Goal: Navigation & Orientation: Find specific page/section

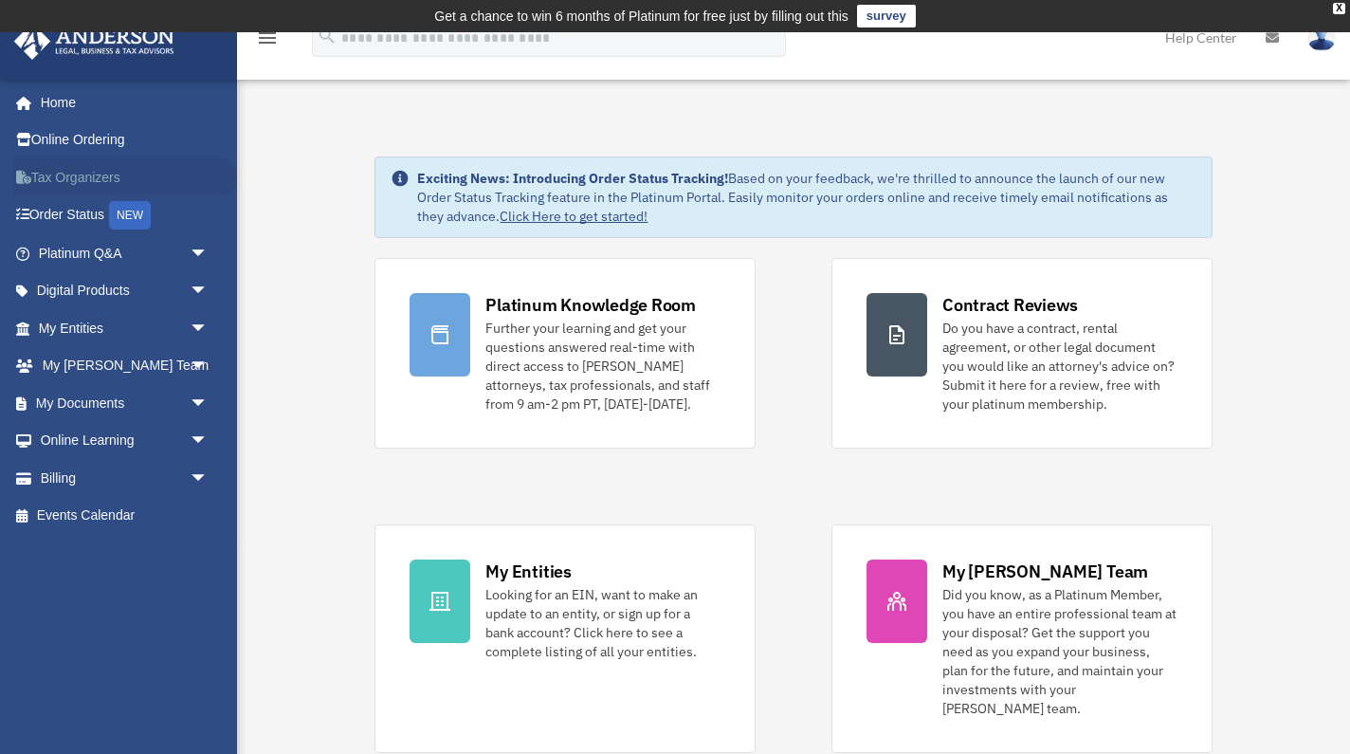
click at [87, 178] on link "Tax Organizers" at bounding box center [125, 177] width 224 height 38
click at [100, 328] on link "My Entities arrow_drop_down" at bounding box center [125, 328] width 224 height 38
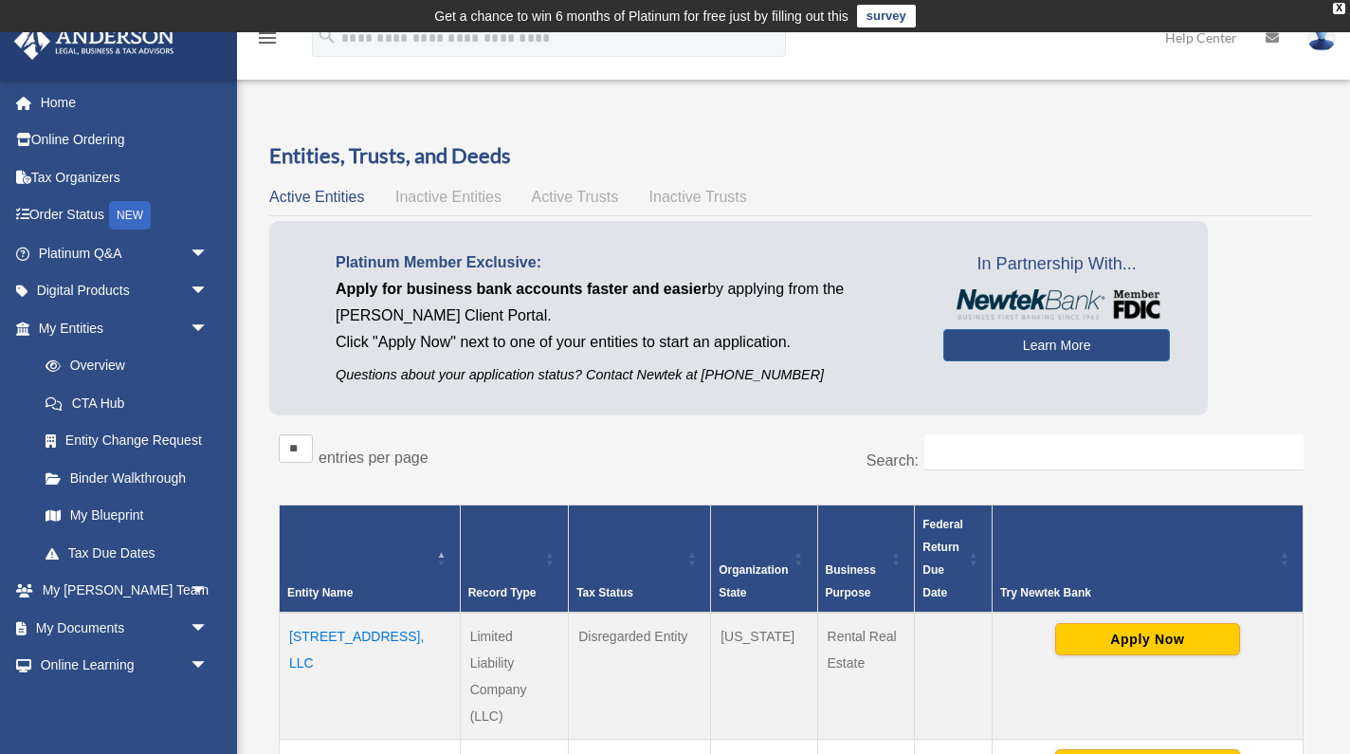
click at [1247, 282] on div "Platinum Member Exclusive: Apply for business bank accounts faster and easier b…" at bounding box center [791, 323] width 1044 height 204
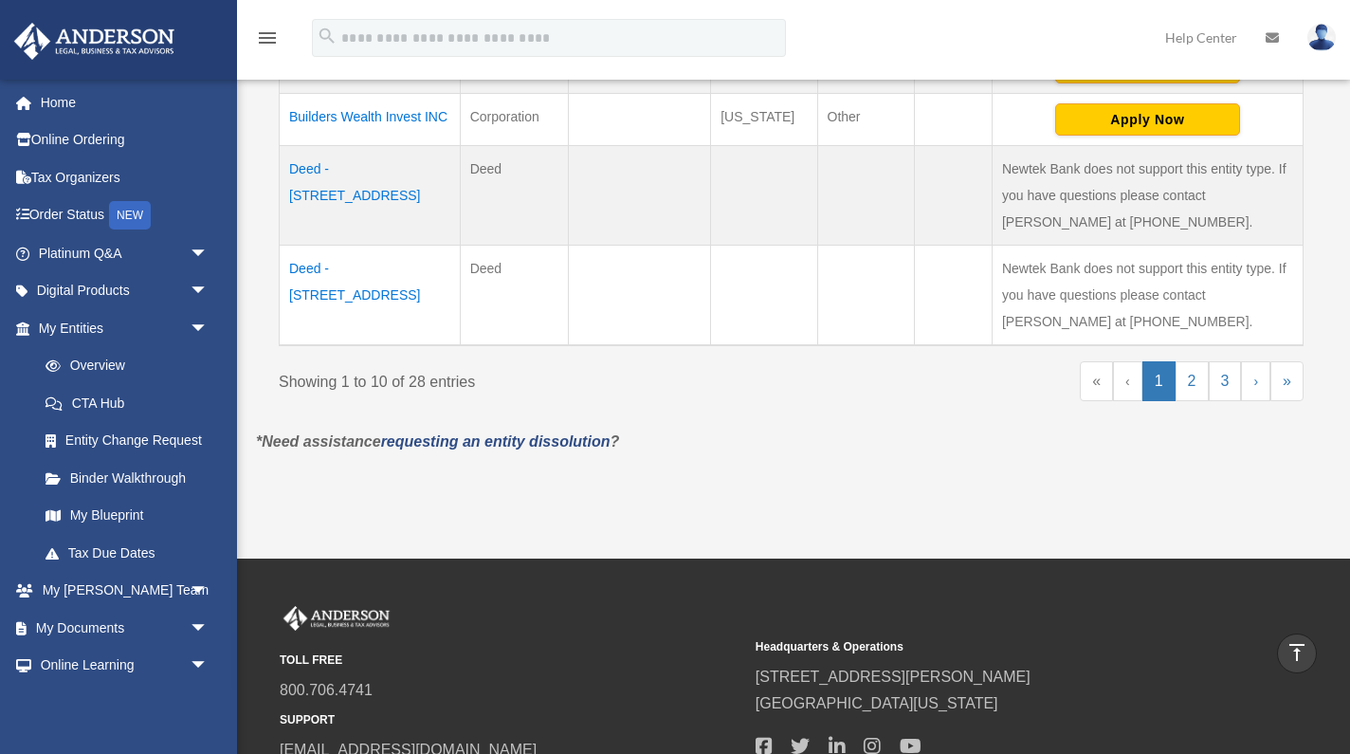
scroll to position [1302, 0]
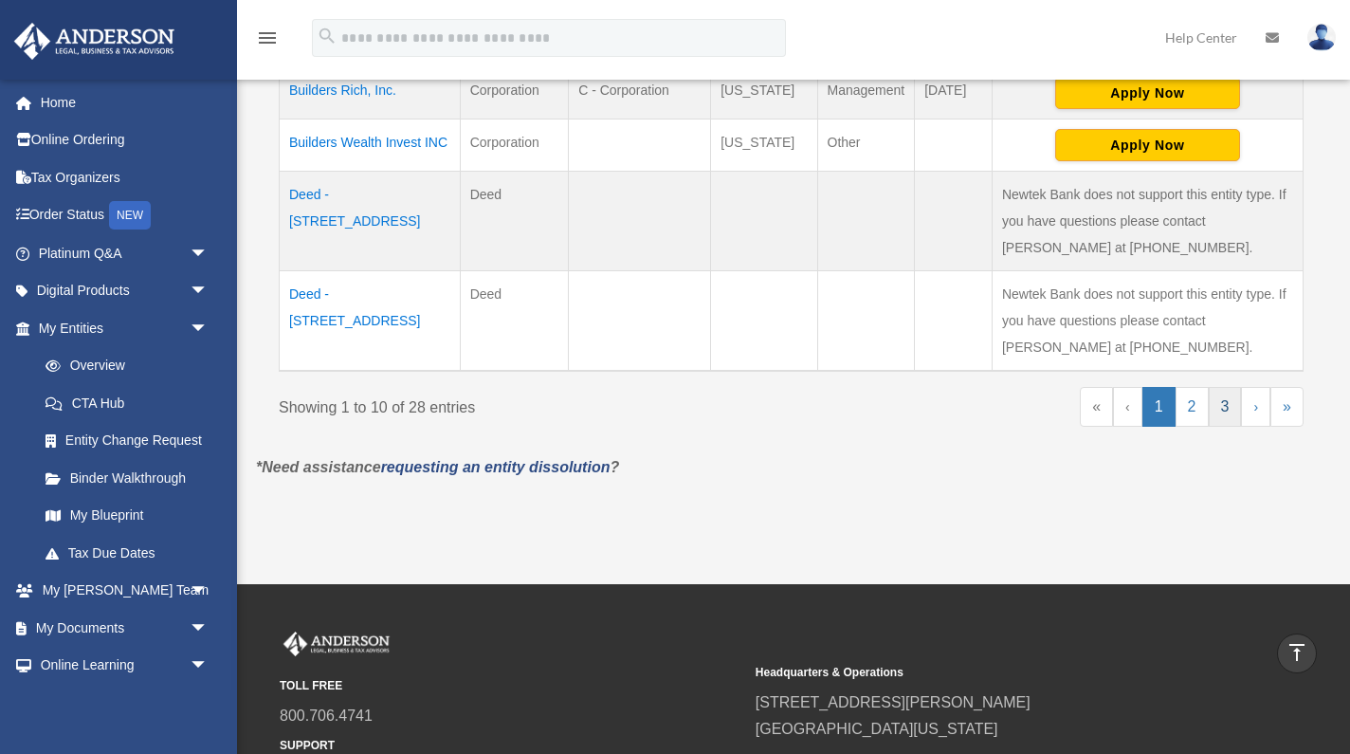
click at [1225, 427] on link "3" at bounding box center [1225, 407] width 33 height 40
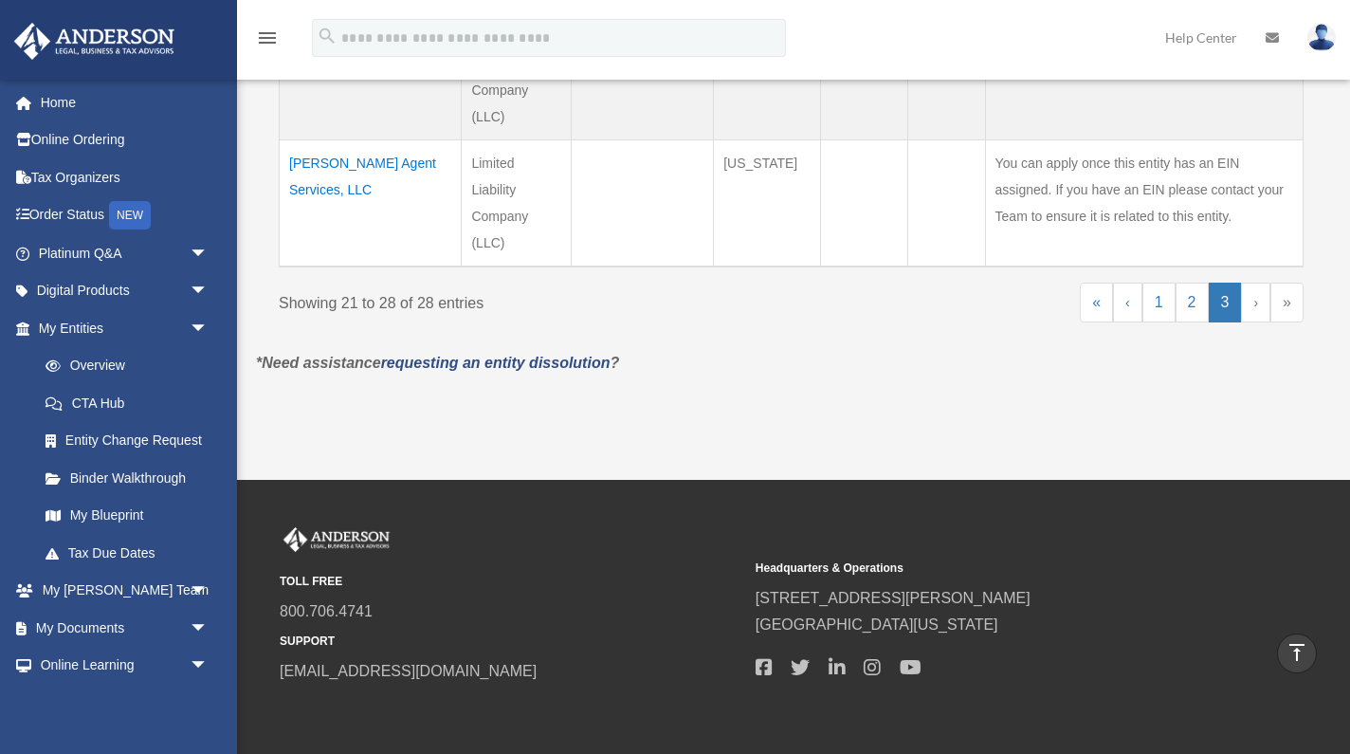
click at [1291, 309] on link "»" at bounding box center [1286, 302] width 33 height 40
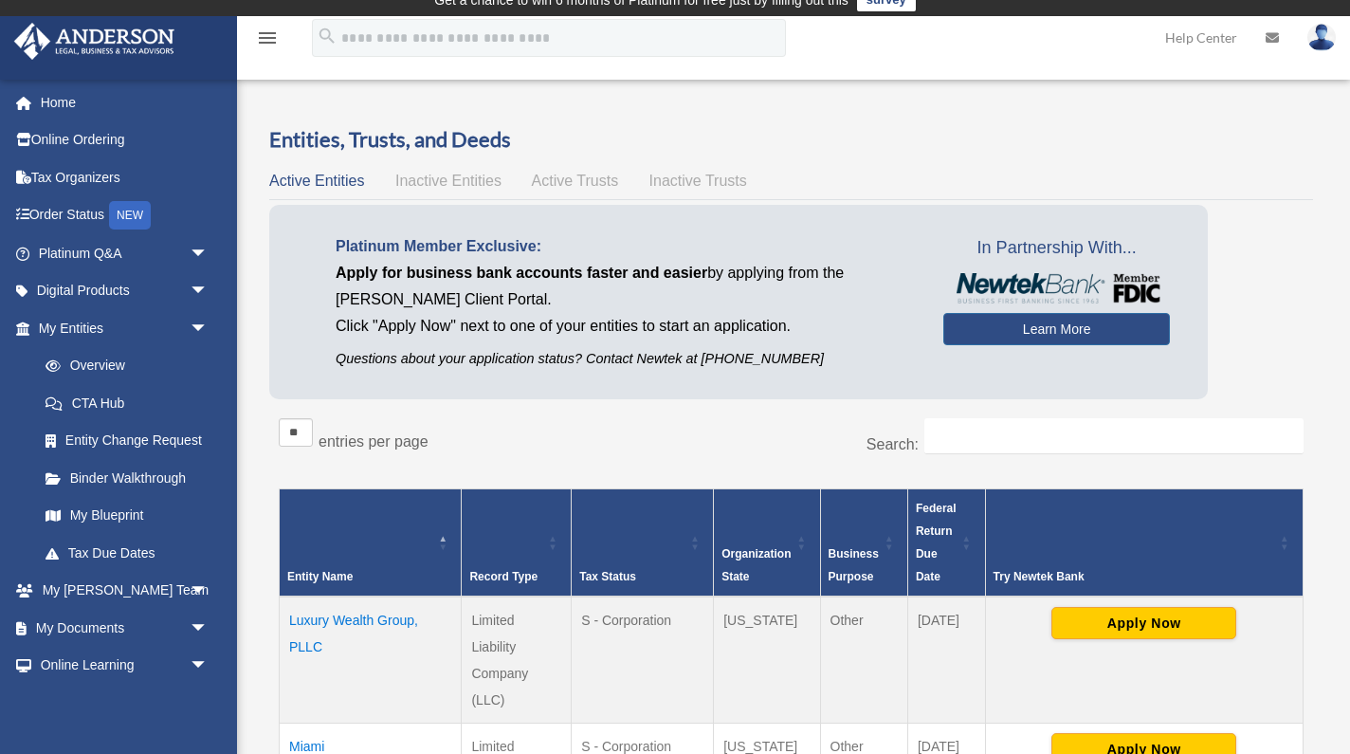
scroll to position [-4, 0]
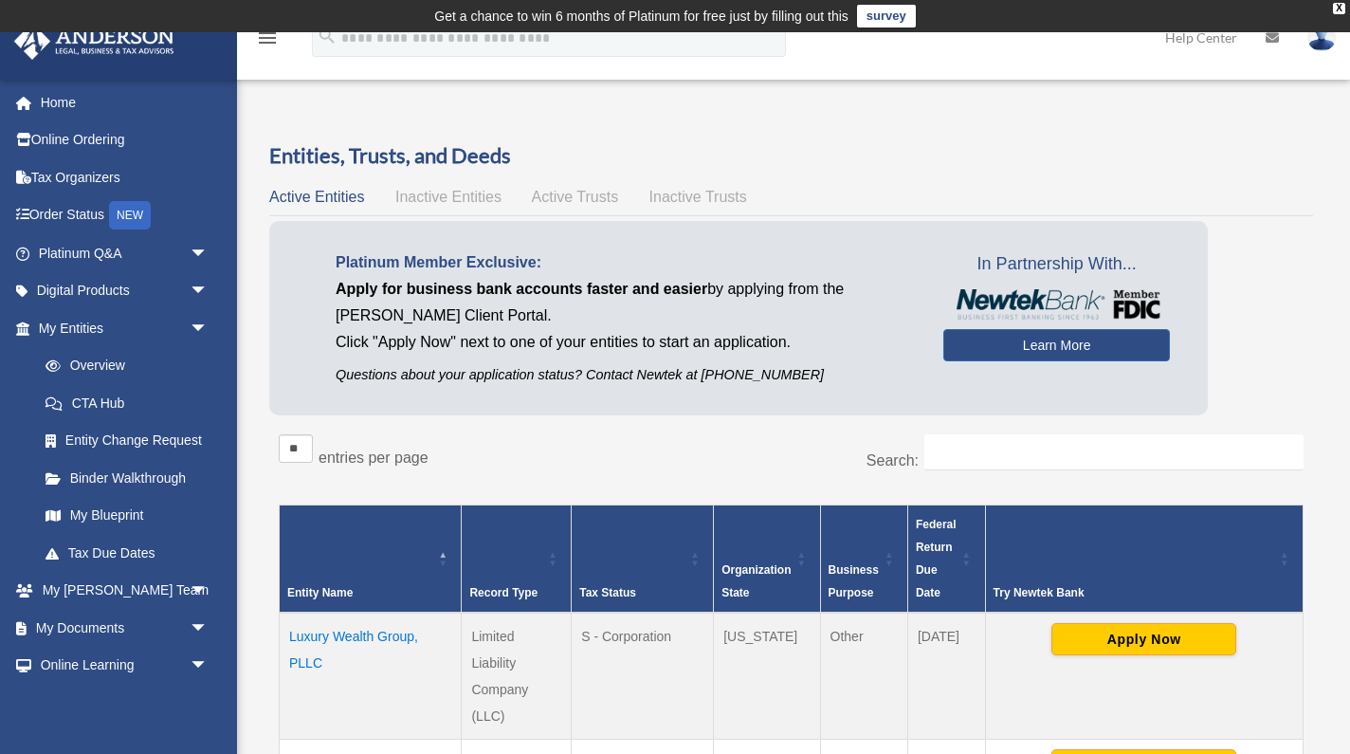
click at [604, 205] on span "Active Trusts" at bounding box center [575, 197] width 87 height 16
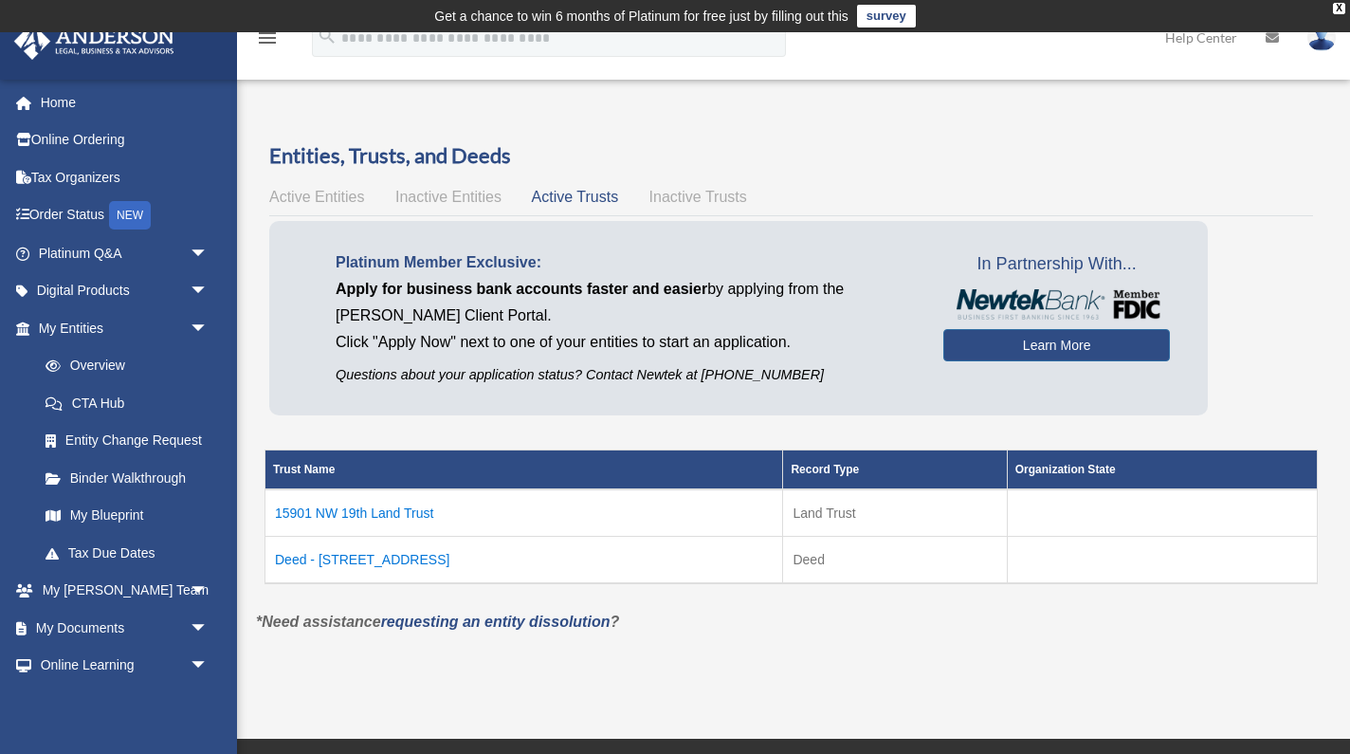
click at [705, 191] on span "Inactive Trusts" at bounding box center [698, 197] width 98 height 16
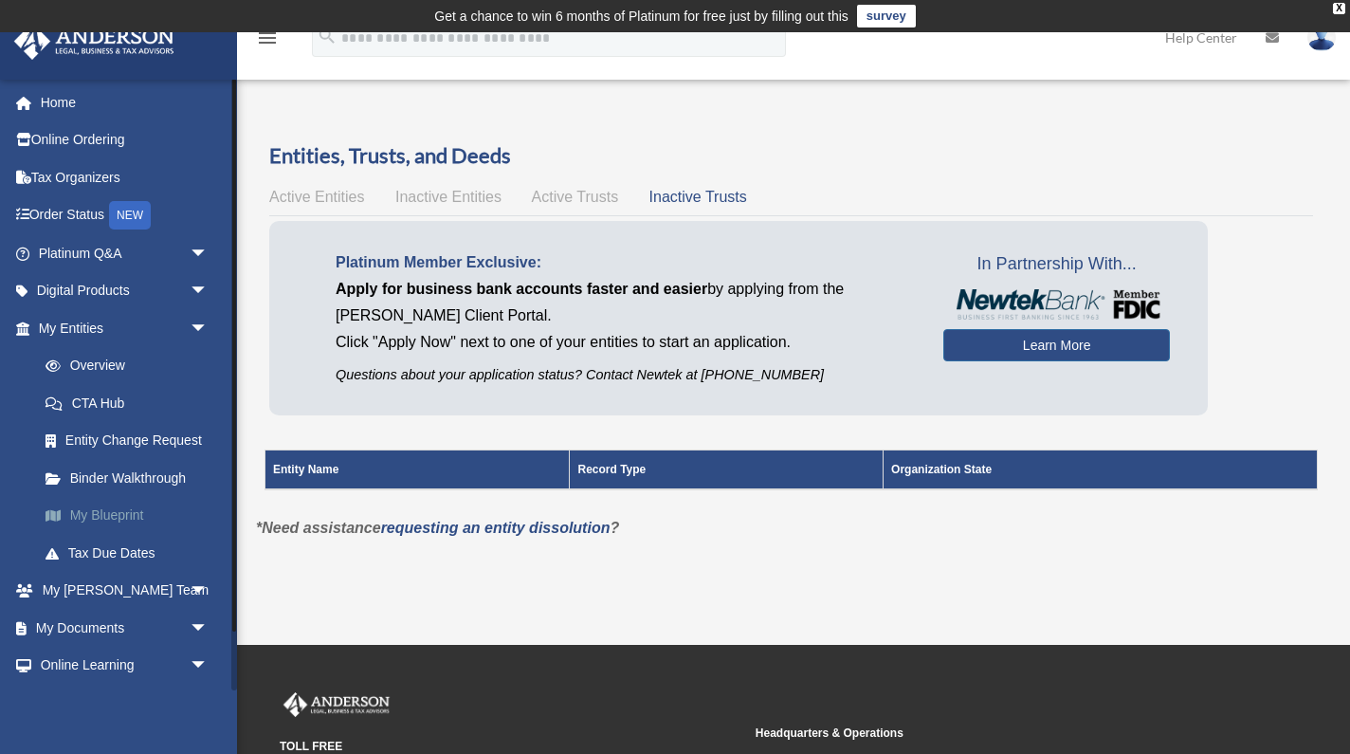
click at [122, 516] on link "My Blueprint" at bounding box center [132, 516] width 210 height 38
